Goal: Transaction & Acquisition: Purchase product/service

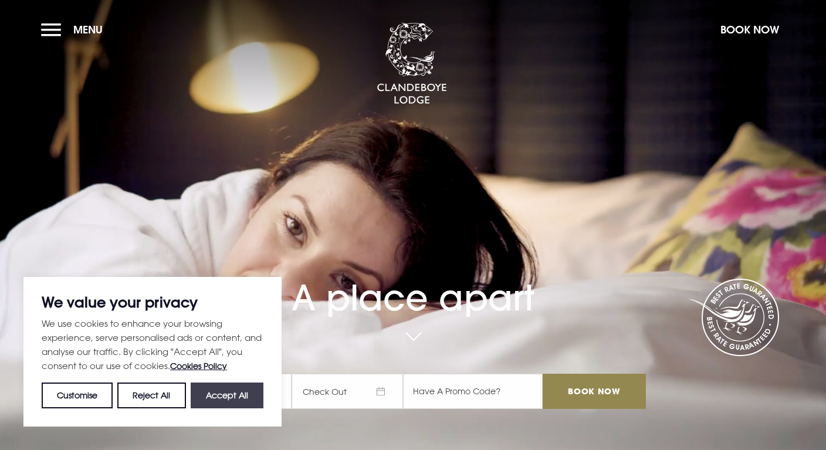
click at [237, 401] on button "Accept All" at bounding box center [227, 396] width 73 height 26
checkbox input "true"
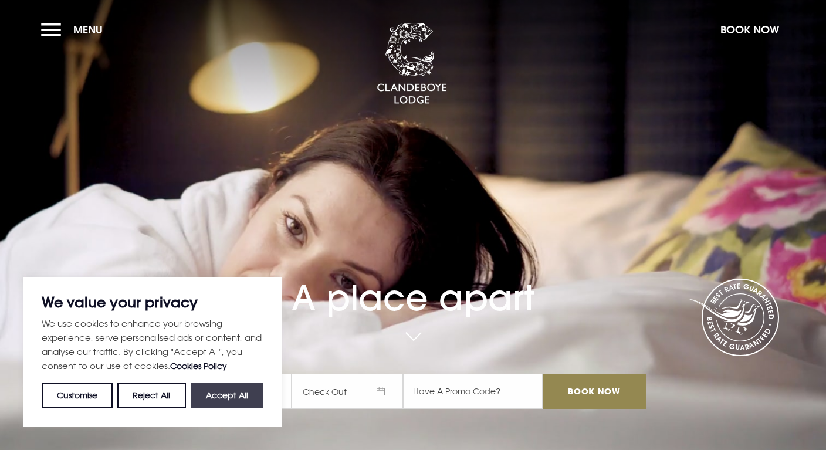
checkbox input "true"
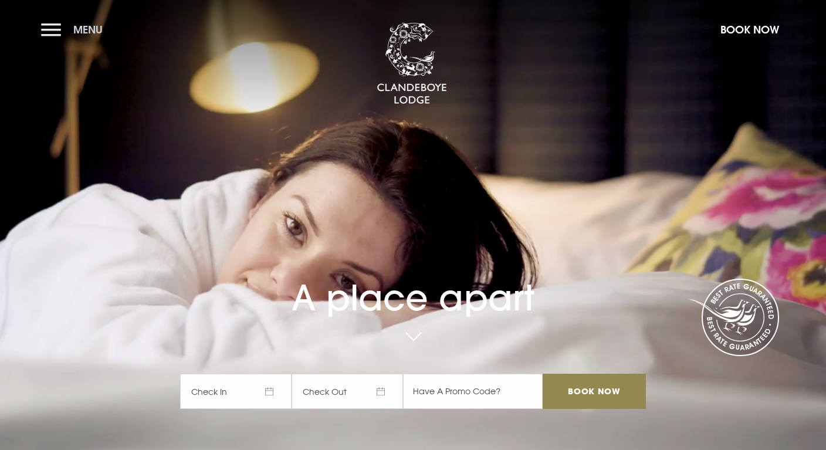
click at [50, 33] on button "Menu" at bounding box center [74, 29] width 67 height 25
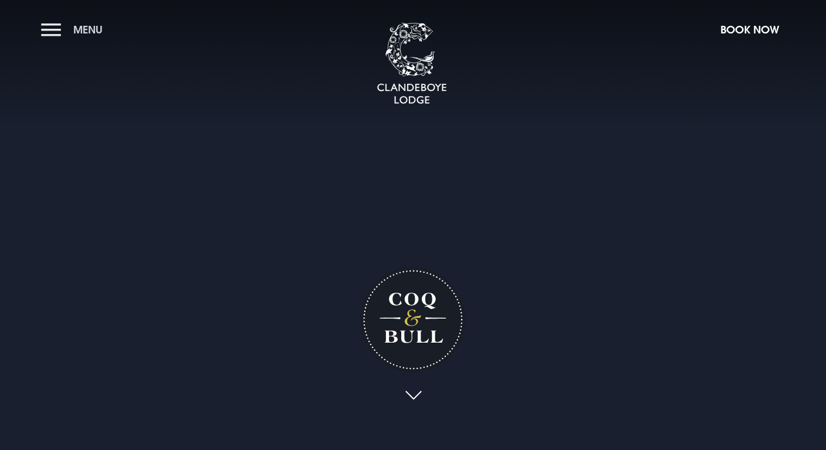
click at [53, 27] on button "Menu" at bounding box center [74, 29] width 67 height 25
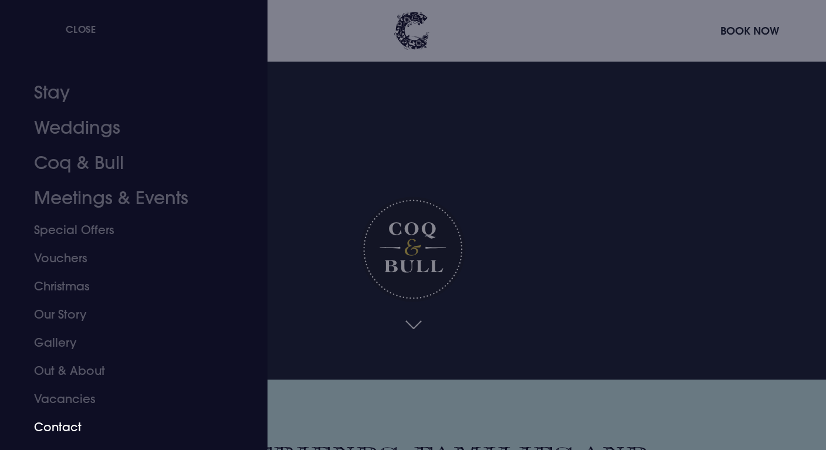
scroll to position [75, 0]
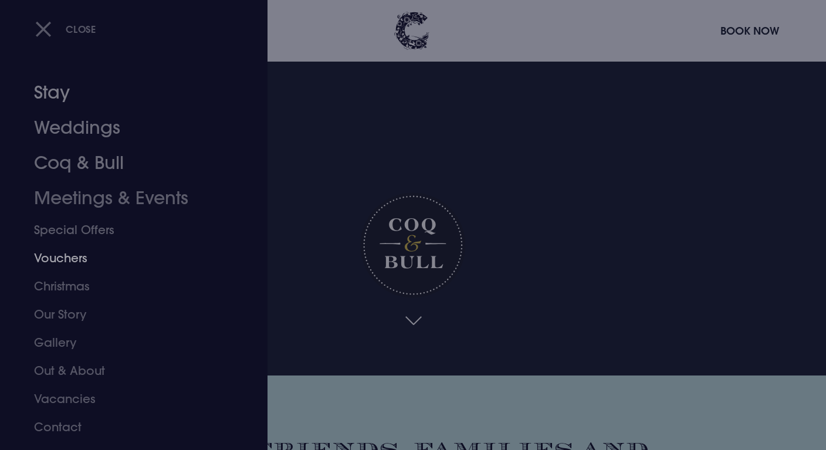
click at [58, 267] on link "Vouchers" at bounding box center [126, 258] width 185 height 28
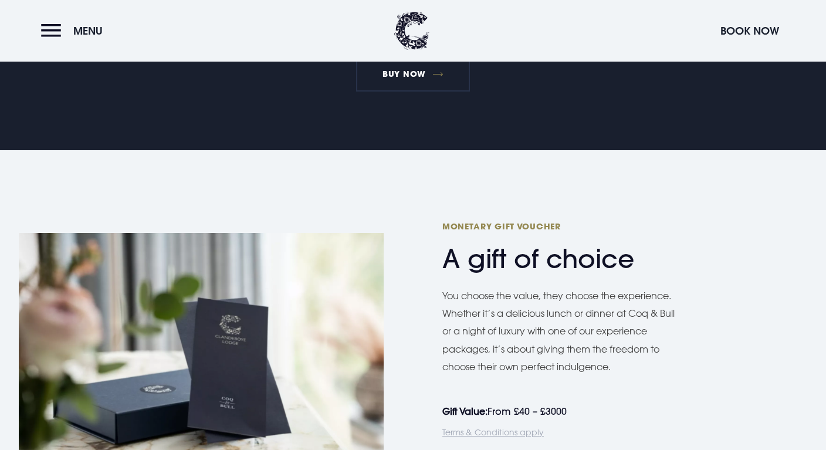
scroll to position [704, 0]
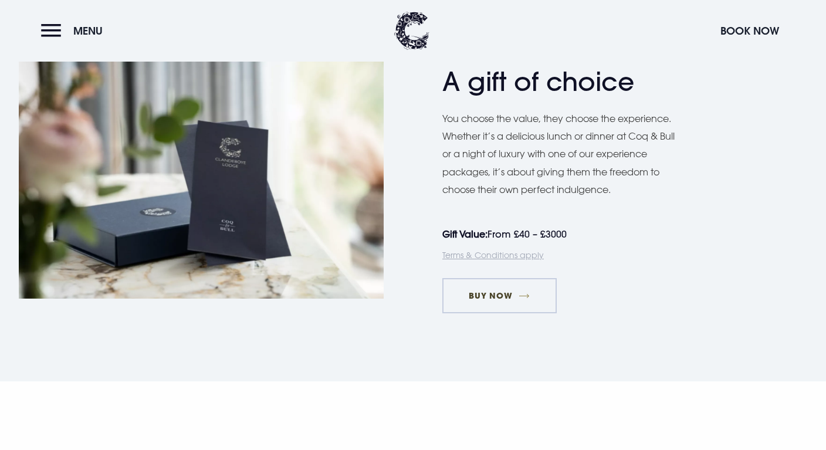
click at [494, 291] on link "Buy Now" at bounding box center [500, 295] width 114 height 35
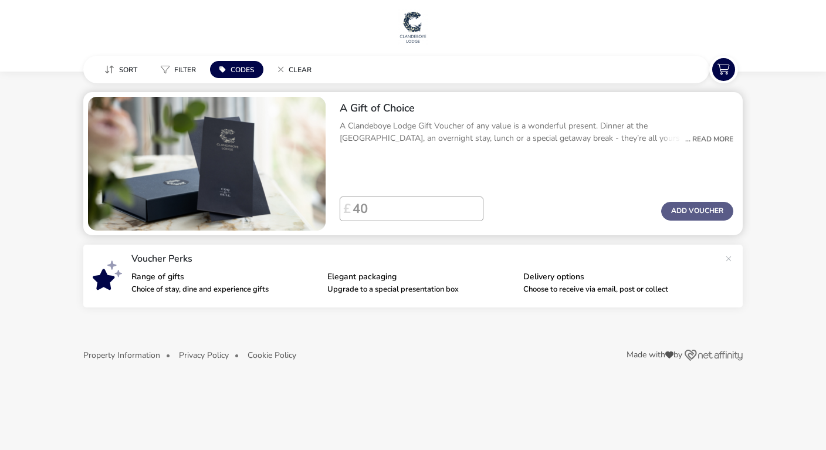
click at [712, 139] on div "... Read More" at bounding box center [707, 139] width 54 height 11
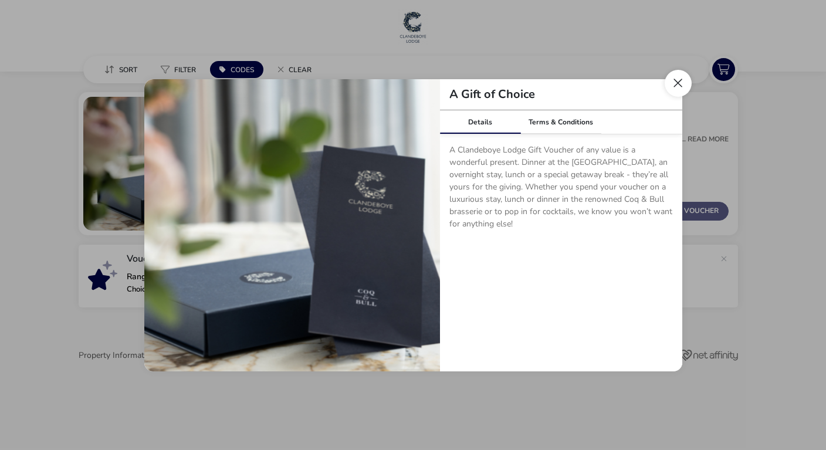
click at [680, 84] on button "Close dialog" at bounding box center [678, 83] width 27 height 27
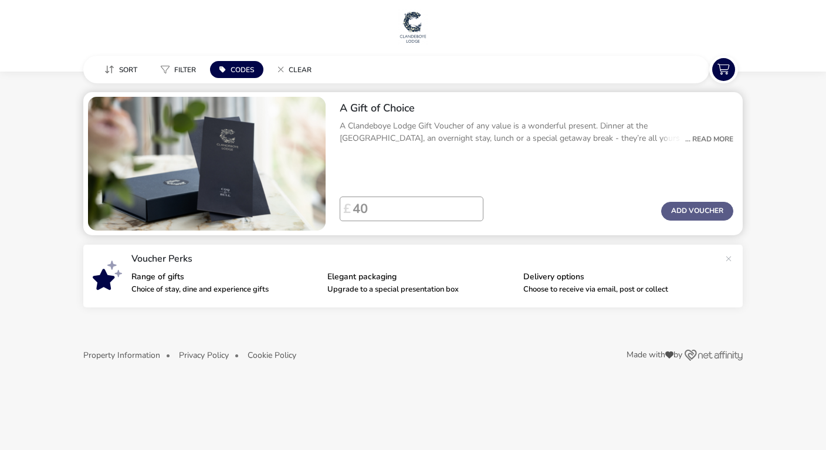
click at [683, 221] on naf-price-add-voucher "£ Add Voucher" at bounding box center [537, 211] width 394 height 29
click at [397, 210] on input "Voucher Price" at bounding box center [412, 209] width 123 height 25
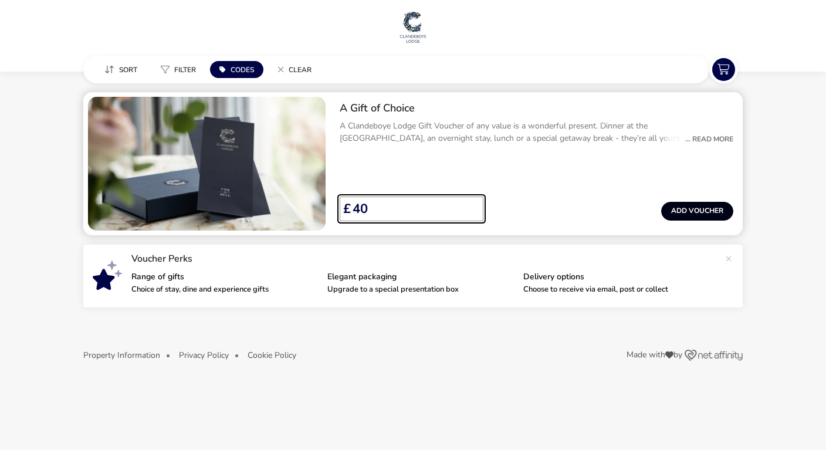
type input "40"
click at [673, 208] on button "Add Voucher" at bounding box center [697, 211] width 72 height 19
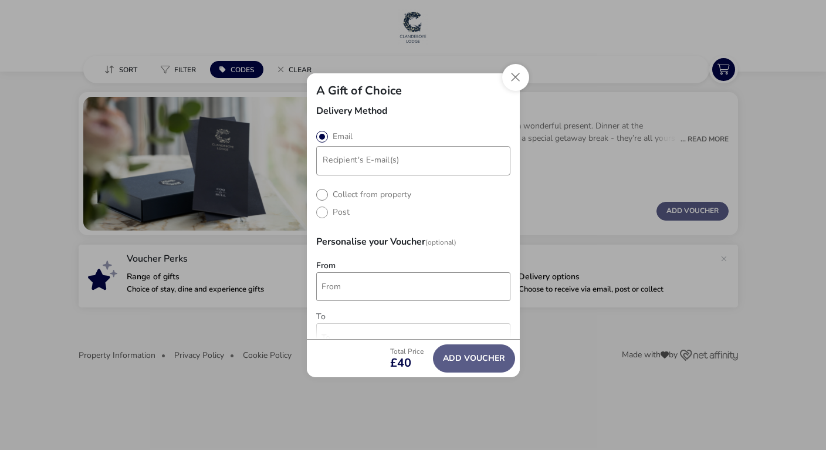
click at [322, 197] on label "Collect from property" at bounding box center [363, 194] width 95 height 11
radio input "true"
radio input "false"
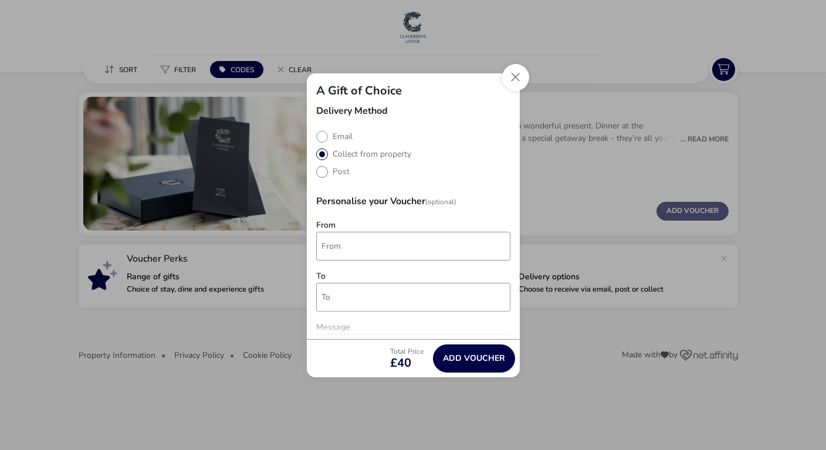
click at [323, 171] on label "Post" at bounding box center [332, 171] width 33 height 11
radio input "true"
radio input "false"
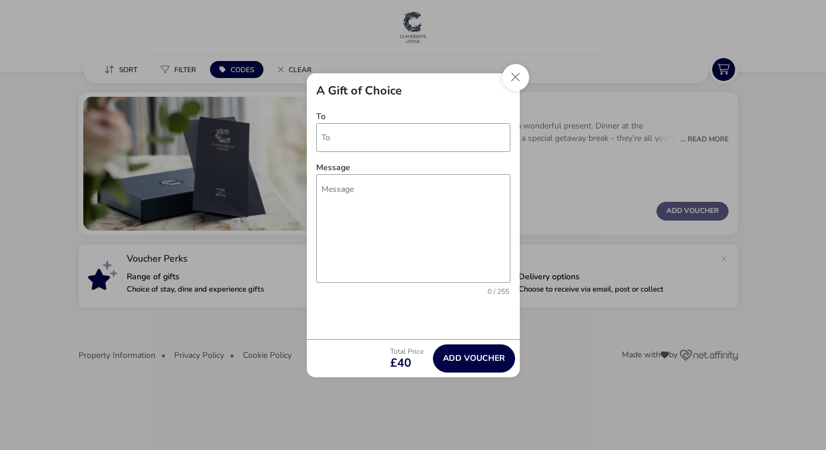
scroll to position [160, 0]
click at [512, 85] on button "Close" at bounding box center [515, 77] width 27 height 27
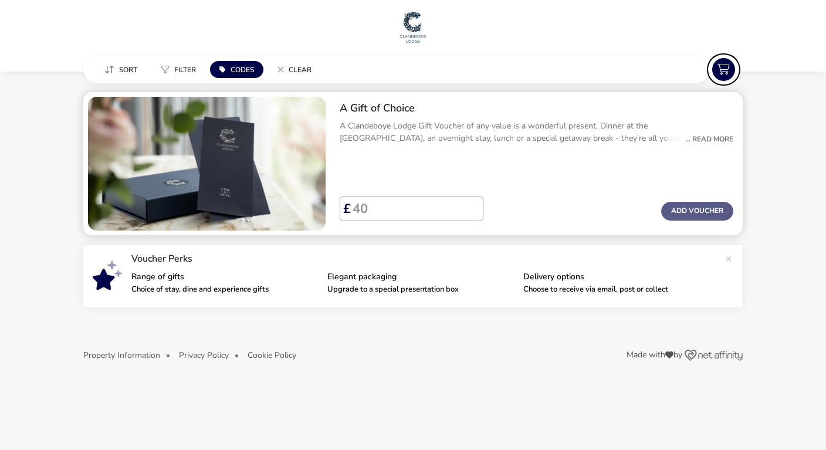
scroll to position [0, 0]
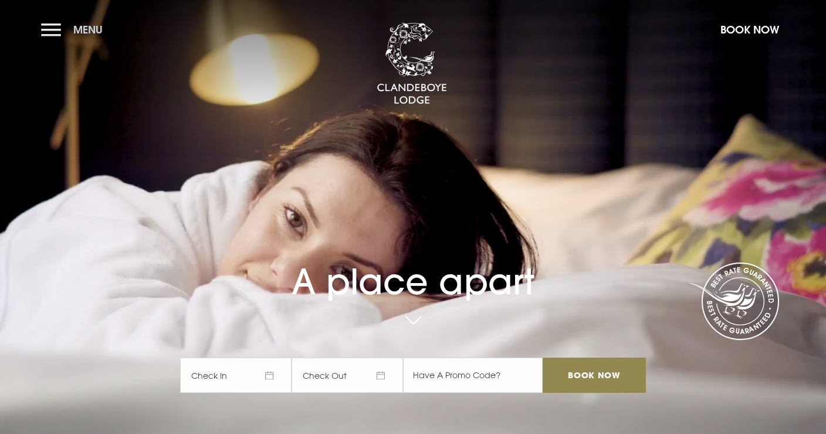
click at [59, 32] on button "Menu" at bounding box center [74, 29] width 67 height 25
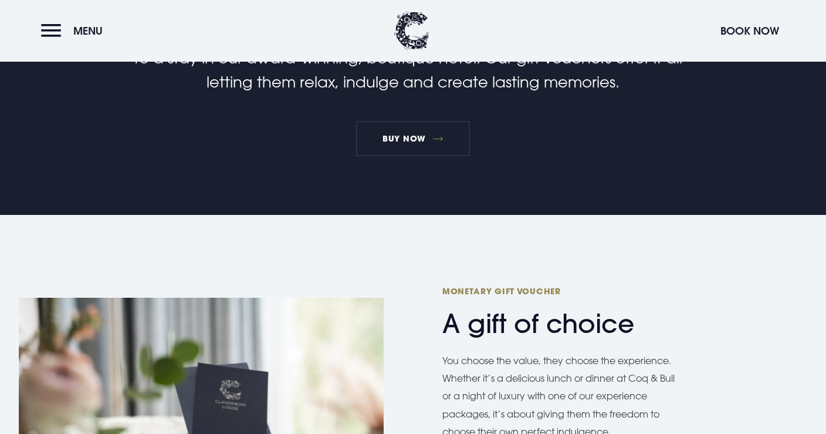
scroll to position [450, 0]
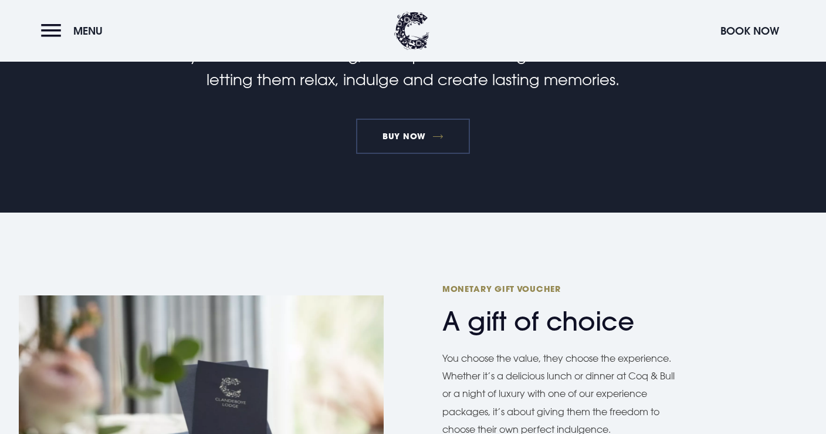
click at [416, 128] on link "BUY NOW" at bounding box center [413, 136] width 114 height 35
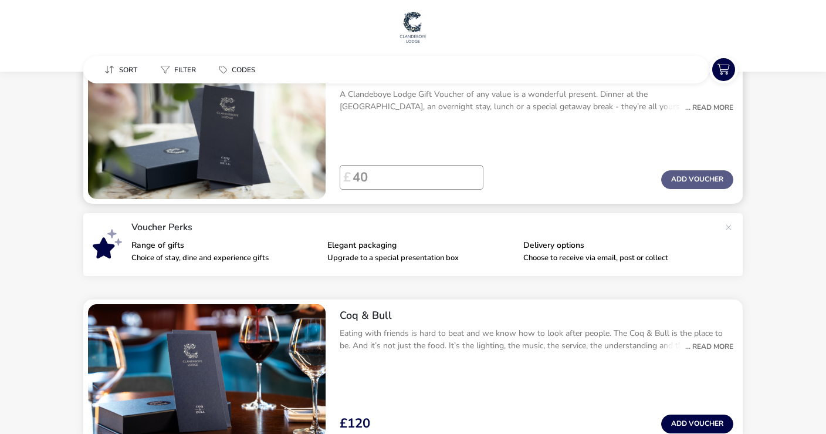
scroll to position [26, 0]
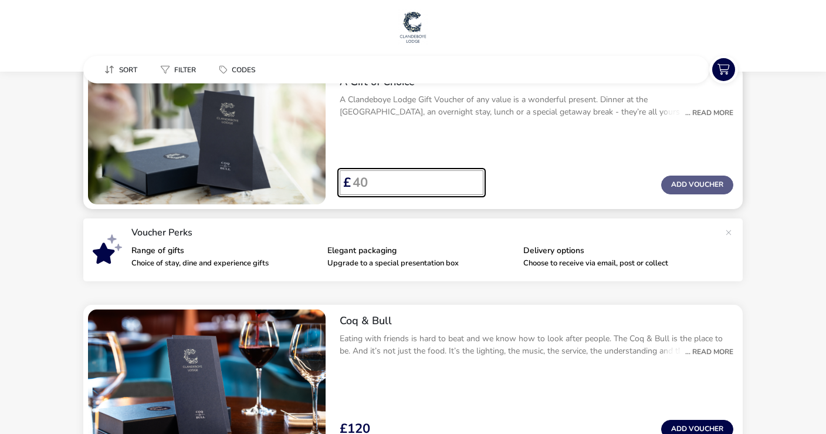
click at [371, 171] on input "Voucher Price" at bounding box center [412, 182] width 123 height 25
type input "40"
click at [671, 182] on button "Add Voucher" at bounding box center [697, 184] width 72 height 19
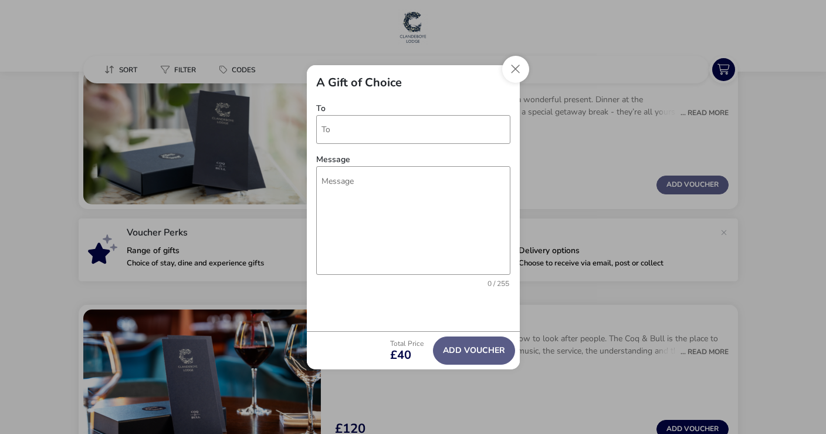
scroll to position [200, 0]
click at [518, 70] on button "Close" at bounding box center [515, 69] width 27 height 27
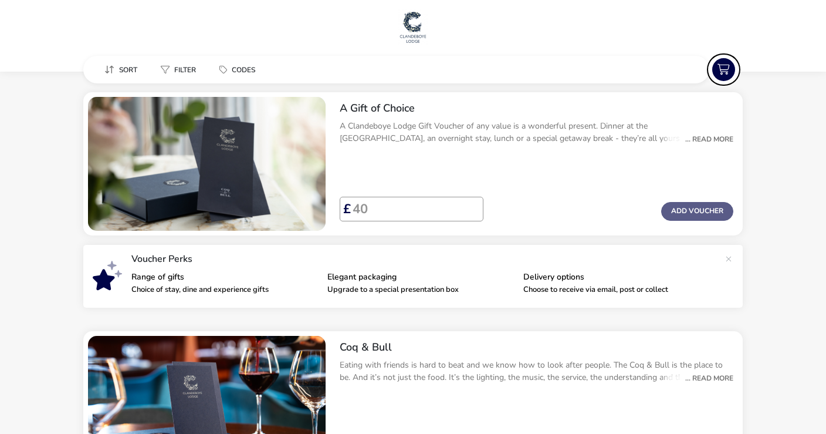
scroll to position [0, 0]
